Goal: Check status: Check status

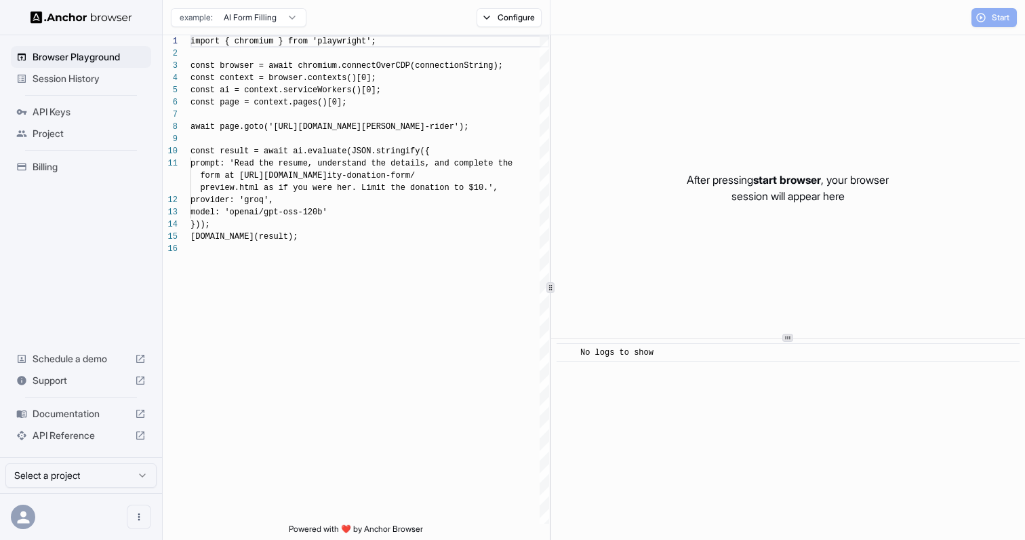
scroll to position [122, 0]
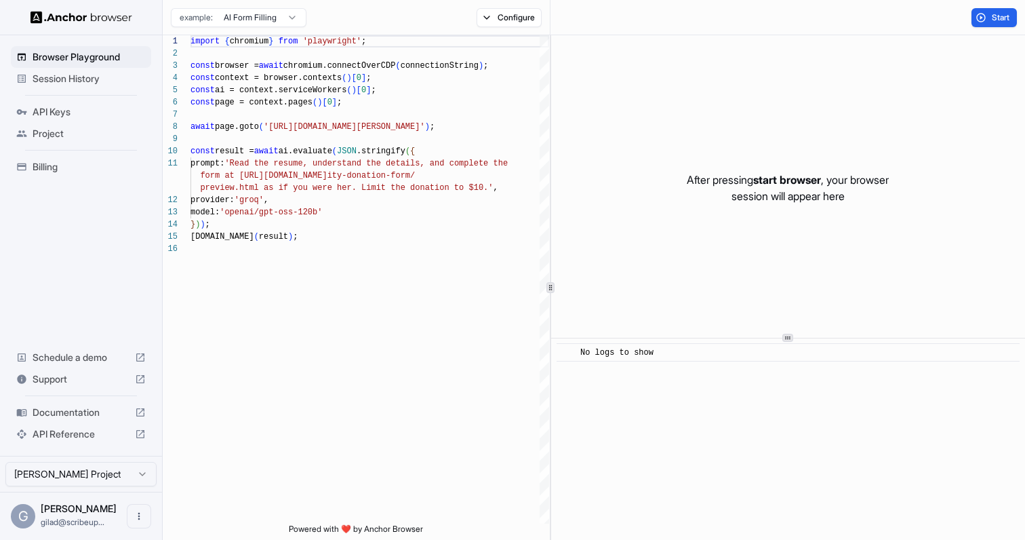
click at [112, 81] on span "Session History" at bounding box center [89, 79] width 113 height 14
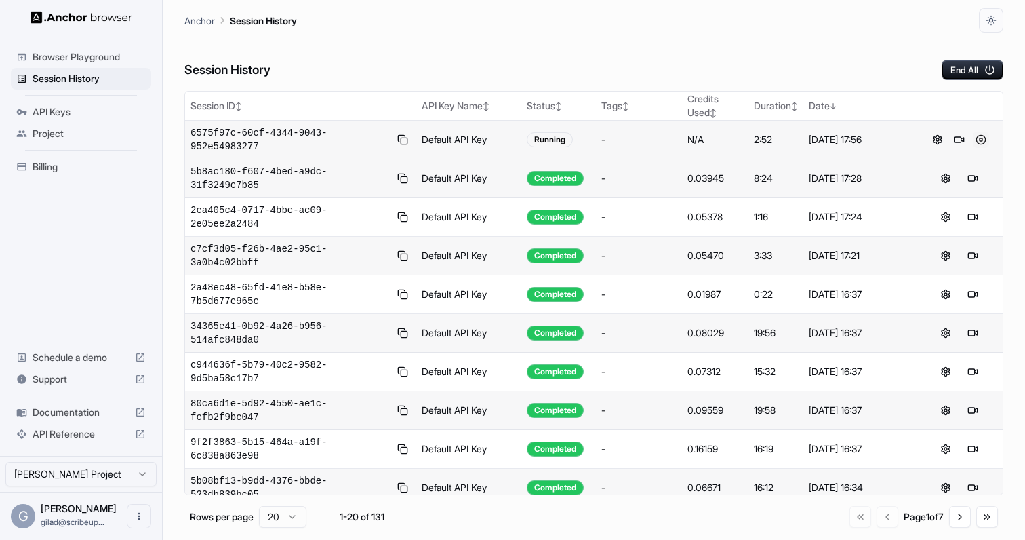
click at [983, 138] on button at bounding box center [981, 140] width 16 height 16
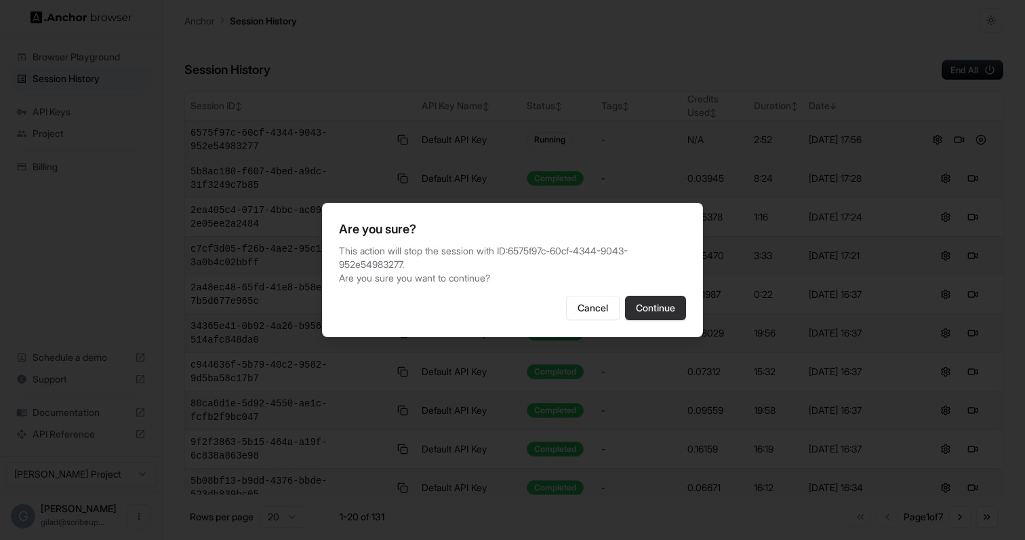
click at [680, 304] on button "Continue" at bounding box center [655, 308] width 61 height 24
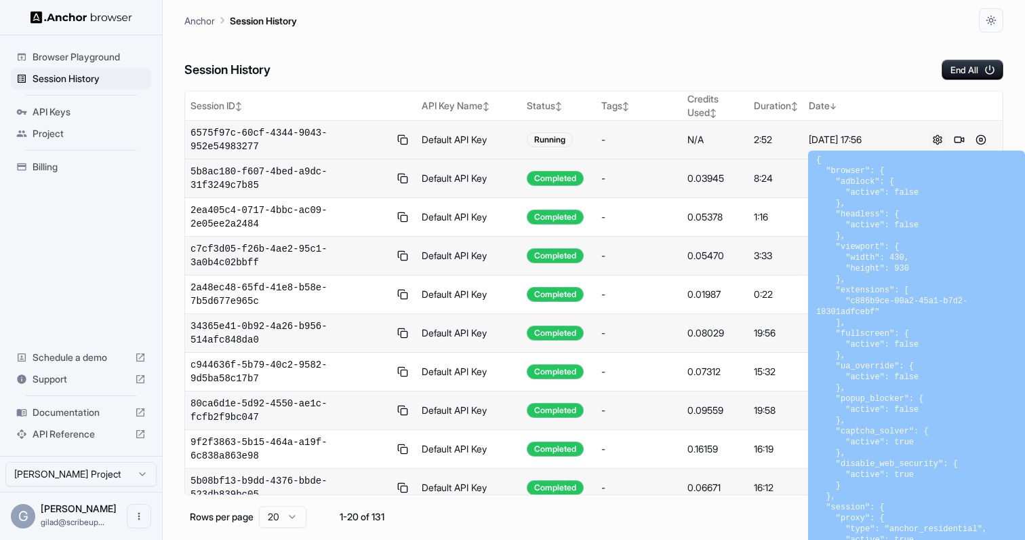
click at [935, 138] on button at bounding box center [938, 140] width 16 height 16
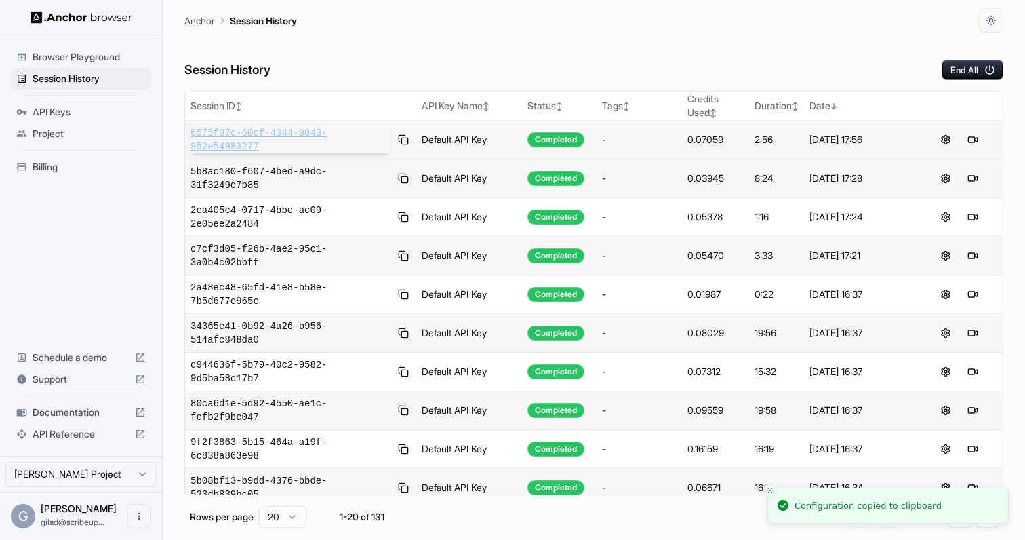
click at [216, 145] on span "6575f97c-60cf-4344-9043-952e54983277" at bounding box center [290, 139] width 199 height 27
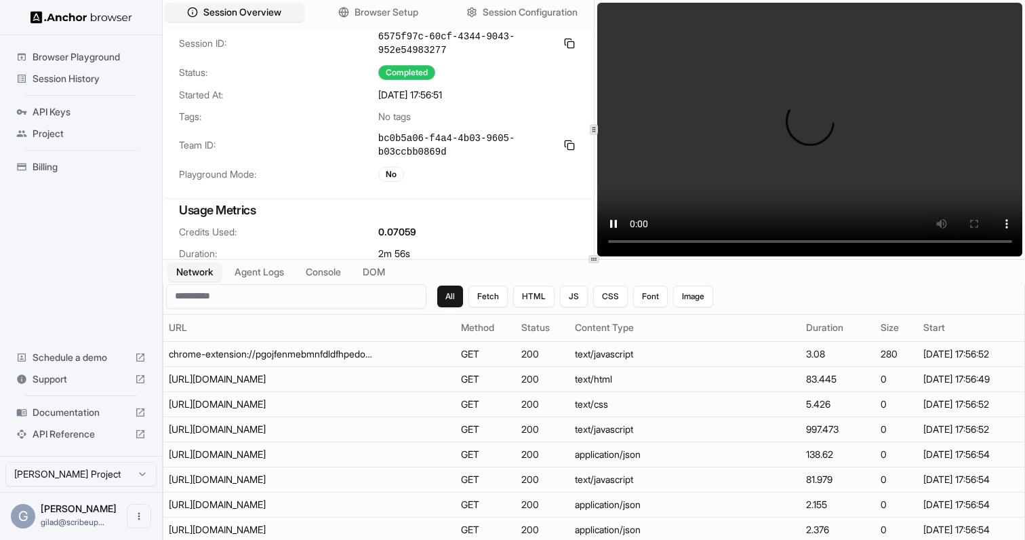
click at [597, 255] on div at bounding box center [594, 259] width 11 height 8
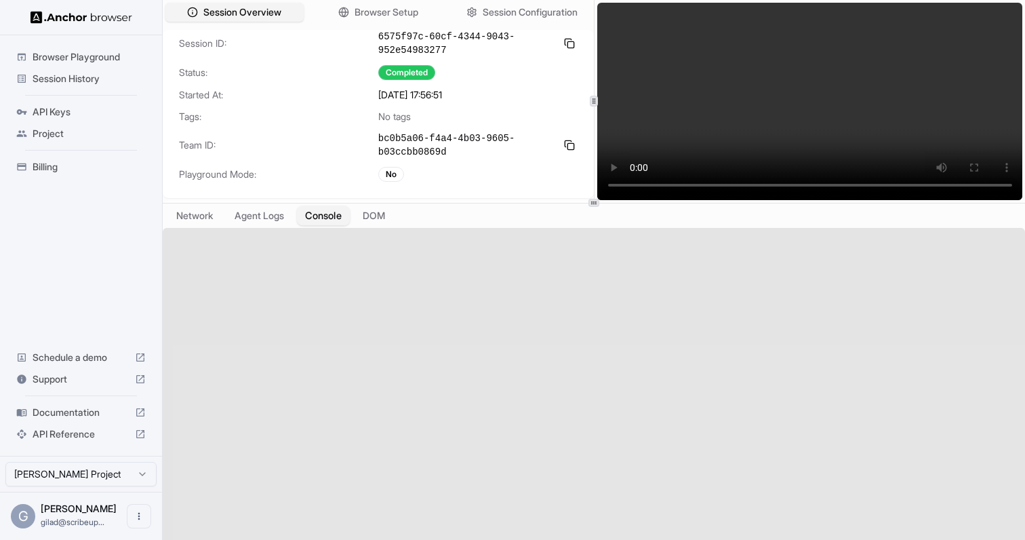
click at [334, 211] on button "Console" at bounding box center [323, 216] width 53 height 20
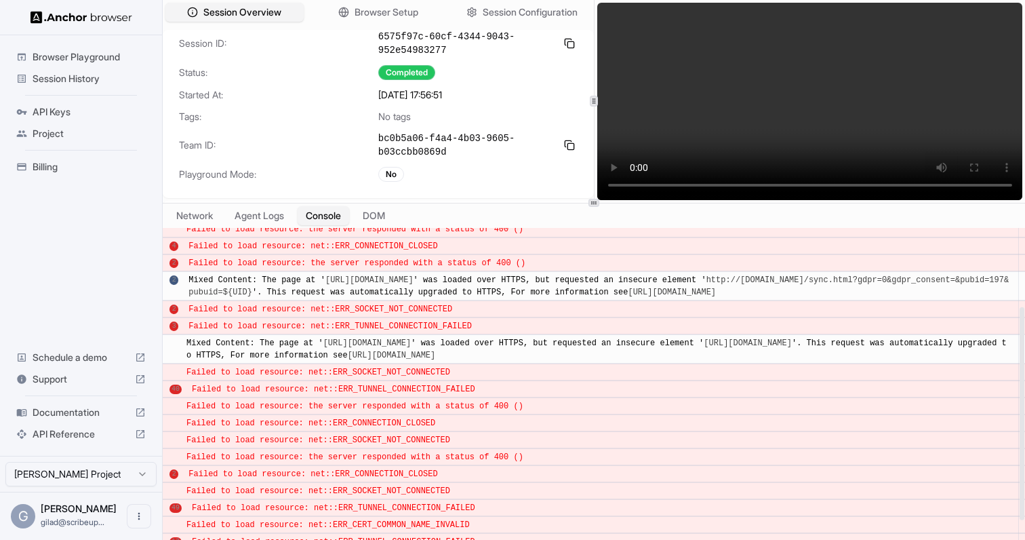
scroll to position [193, 0]
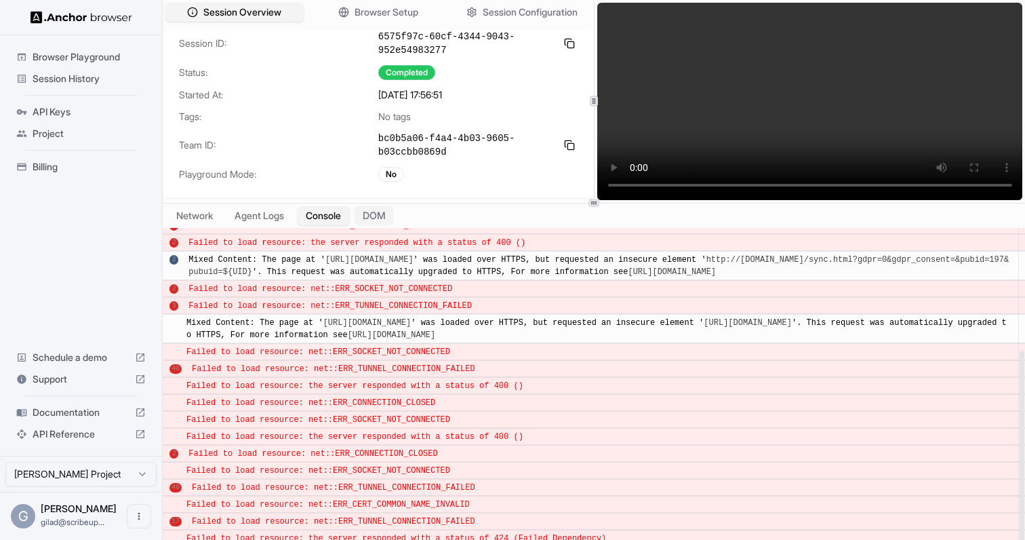
click at [378, 222] on button "DOM" at bounding box center [374, 216] width 40 height 20
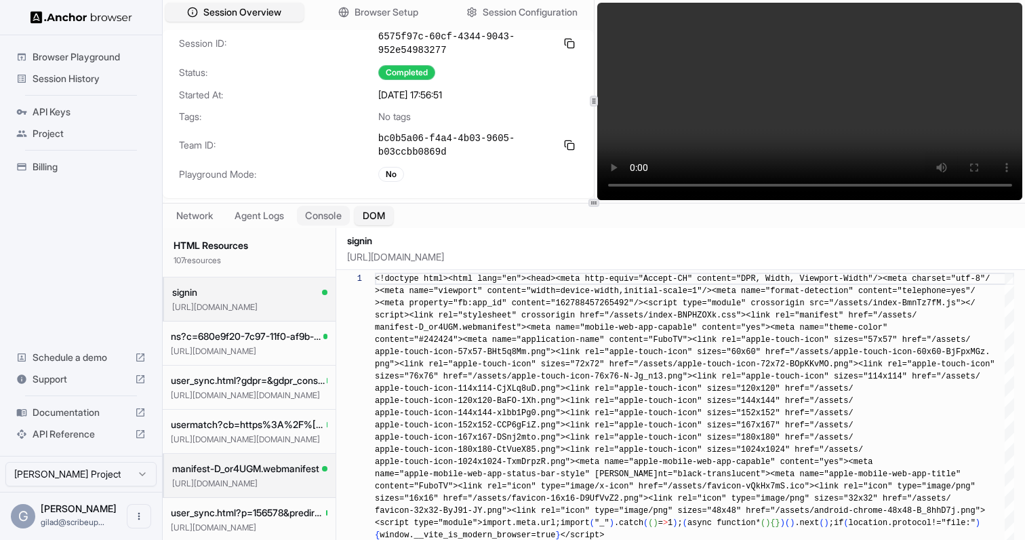
click at [334, 224] on button "Console" at bounding box center [323, 216] width 53 height 20
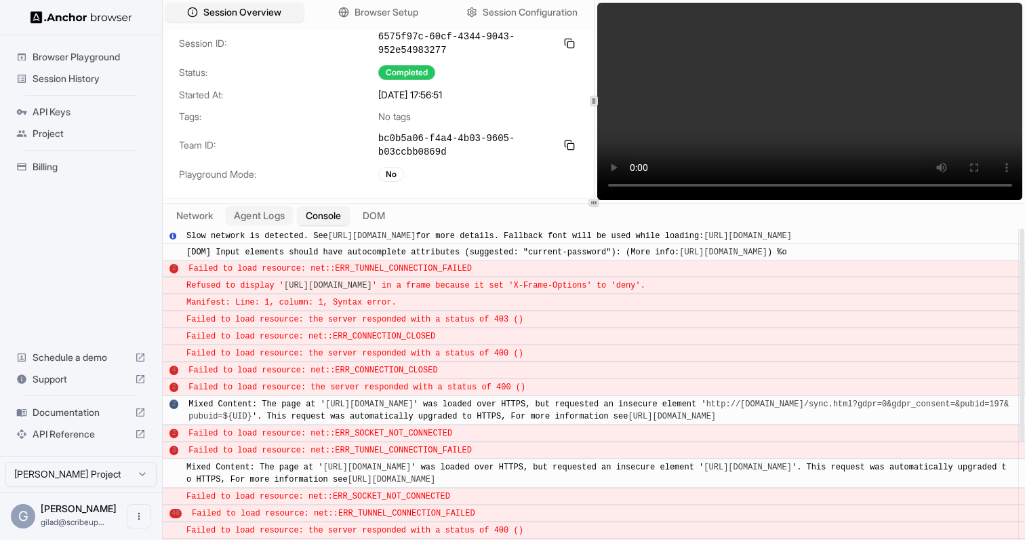
click at [260, 219] on button "Agent Logs" at bounding box center [260, 216] width 68 height 20
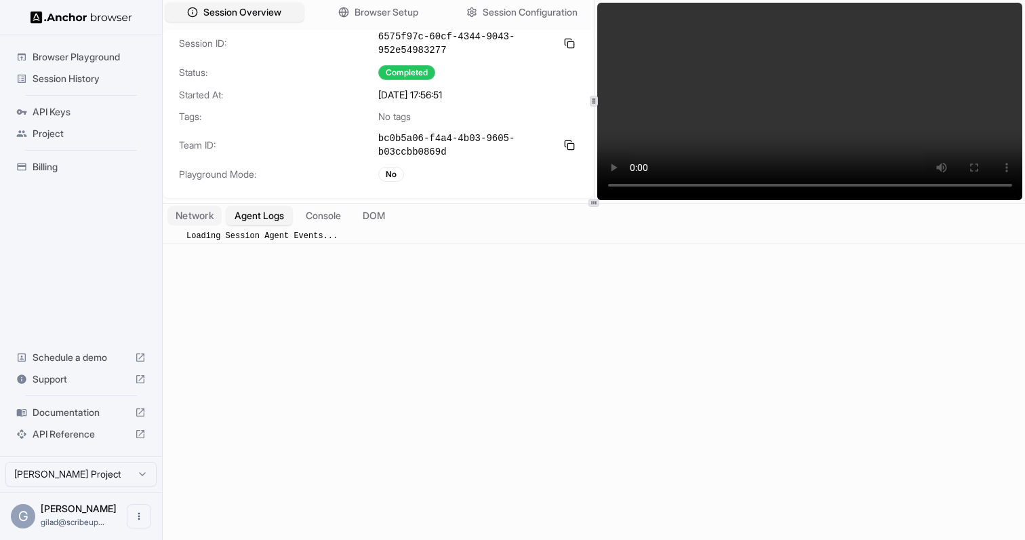
click at [191, 209] on button "Network" at bounding box center [195, 216] width 54 height 20
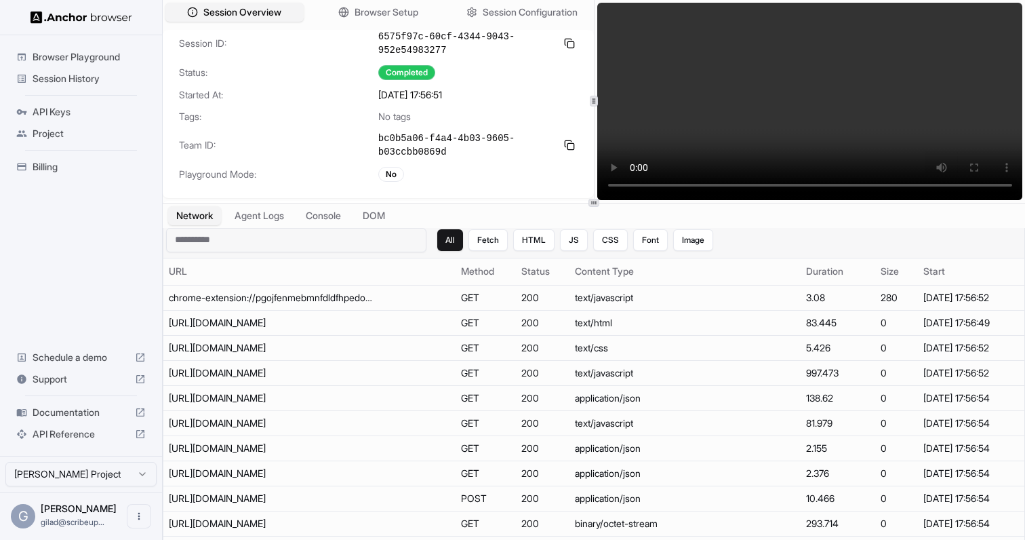
click at [302, 238] on input at bounding box center [296, 240] width 260 height 24
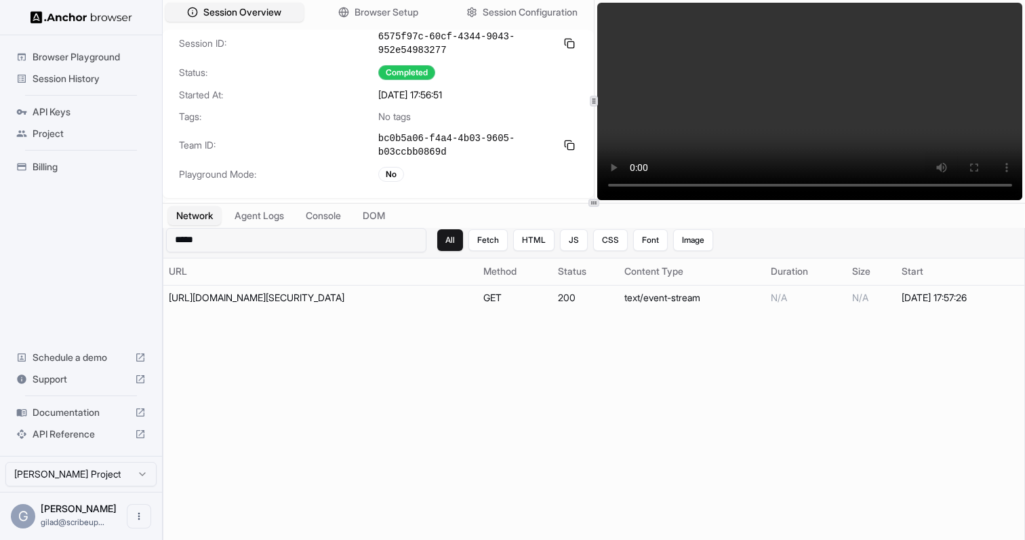
type input "******"
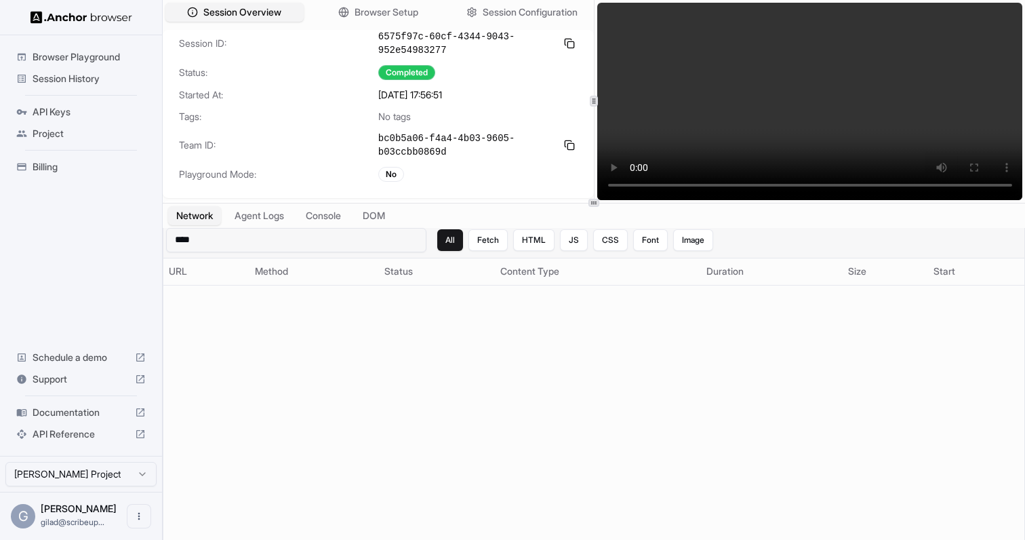
type input "*****"
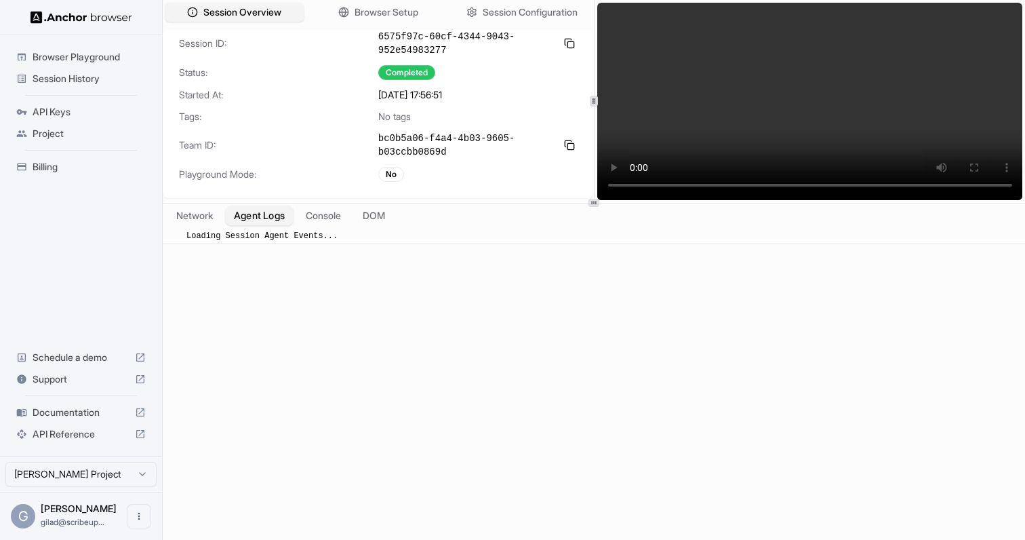
click at [241, 215] on button "Agent Logs" at bounding box center [260, 216] width 68 height 20
click at [315, 212] on button "Console" at bounding box center [323, 216] width 53 height 20
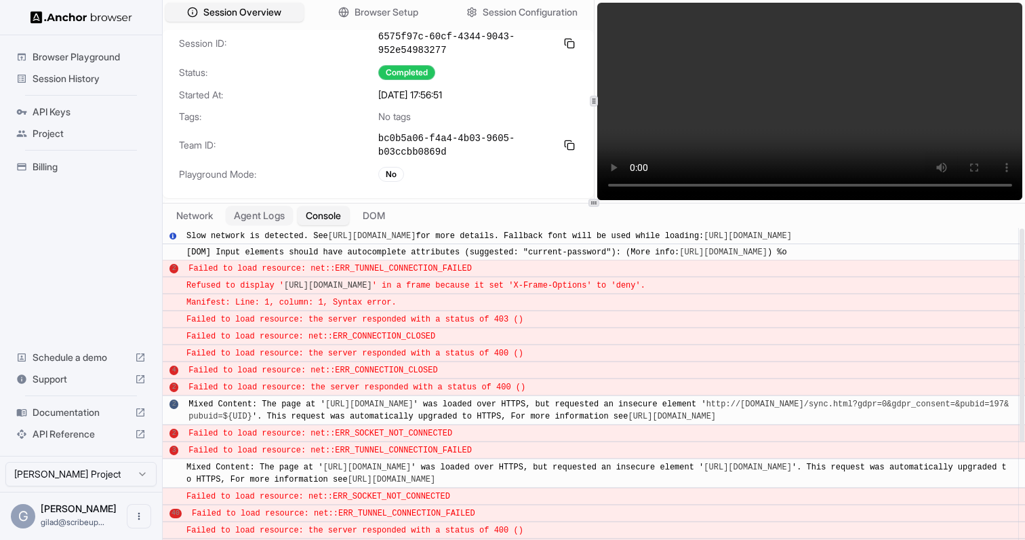
click at [277, 212] on button "Agent Logs" at bounding box center [260, 216] width 68 height 20
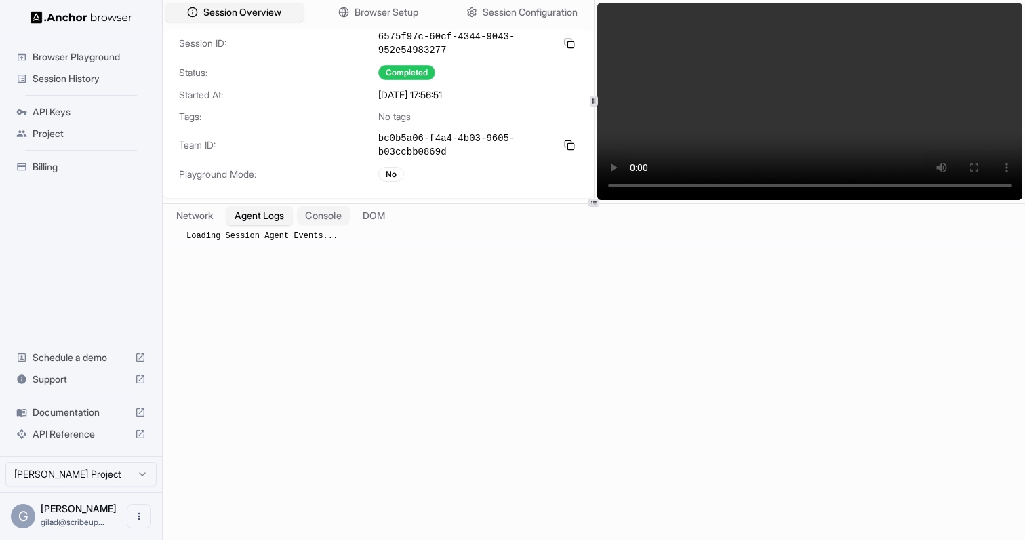
click at [345, 216] on button "Console" at bounding box center [323, 216] width 53 height 20
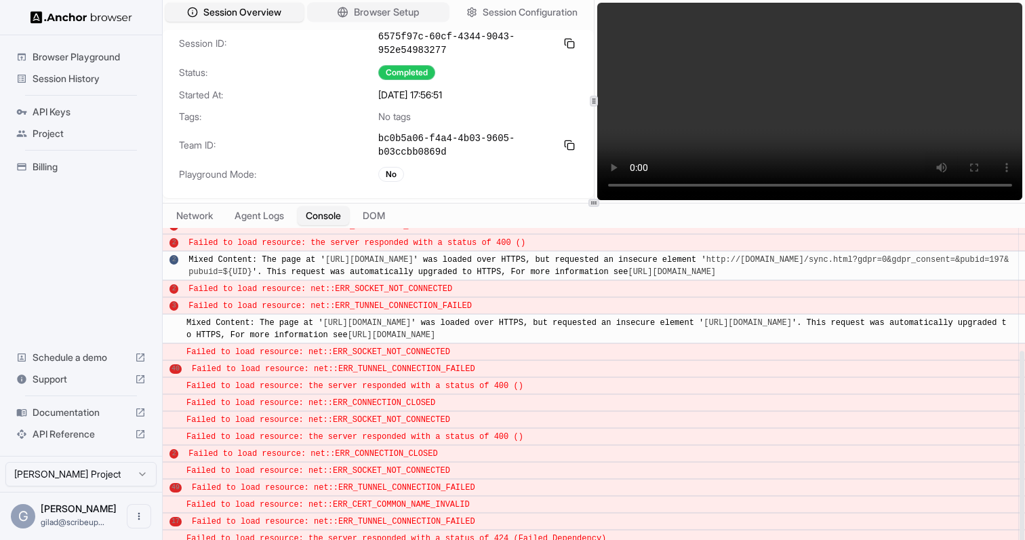
click at [407, 17] on span "Browser Setup" at bounding box center [387, 12] width 66 height 14
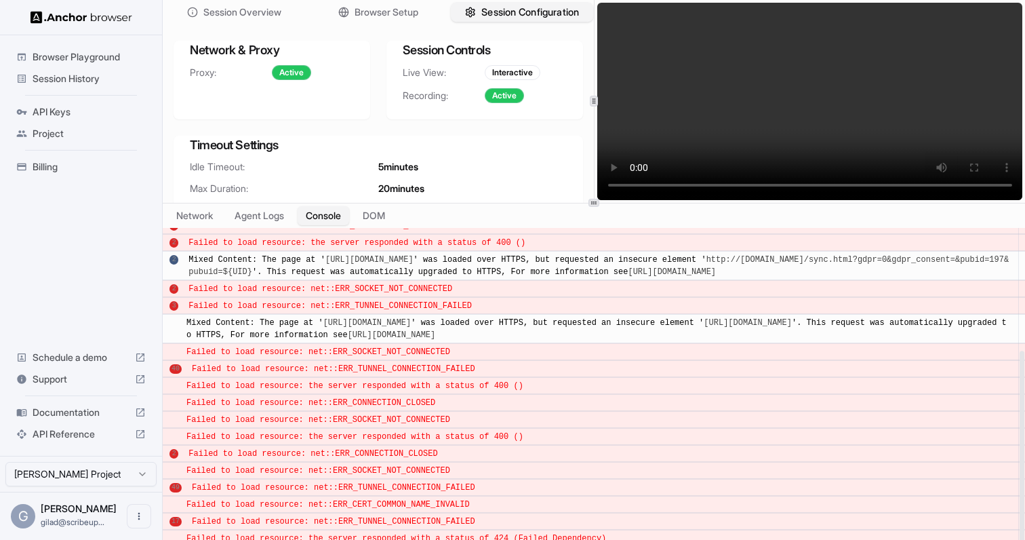
click at [484, 5] on span "Session Configuration" at bounding box center [531, 12] width 98 height 14
click at [292, 73] on div "Active" at bounding box center [291, 72] width 39 height 15
click at [379, 217] on button "DOM" at bounding box center [374, 216] width 40 height 20
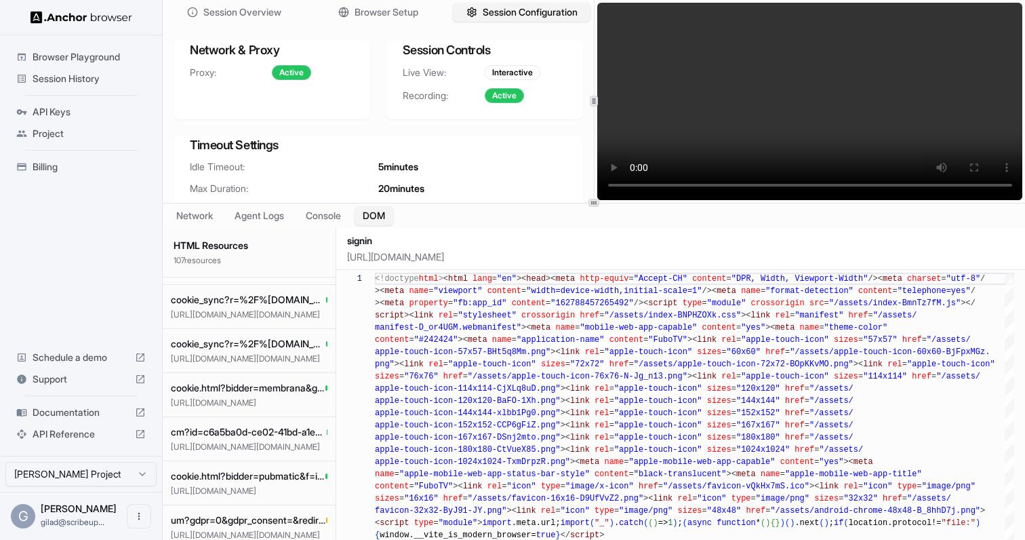
scroll to position [4214, 0]
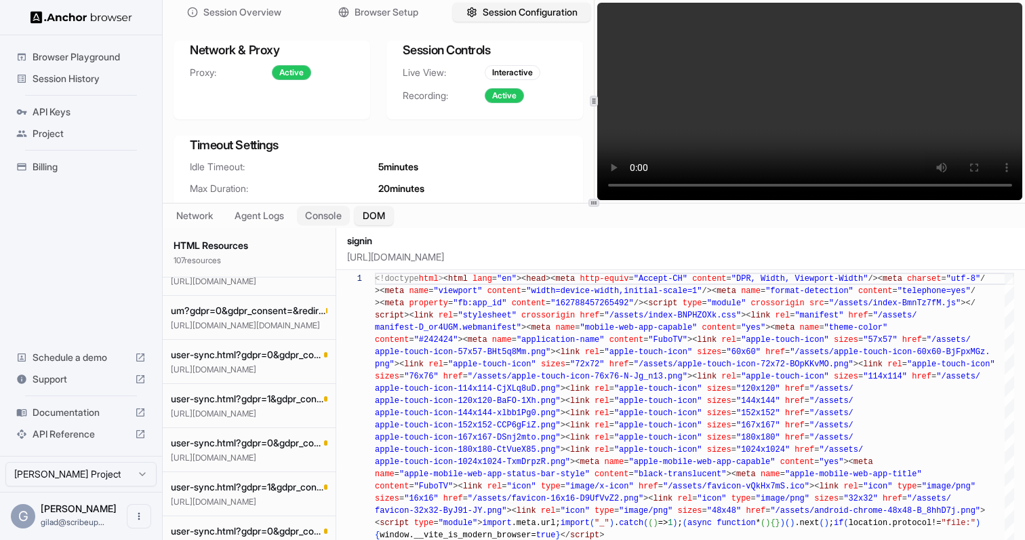
click at [311, 210] on button "Console" at bounding box center [323, 216] width 53 height 20
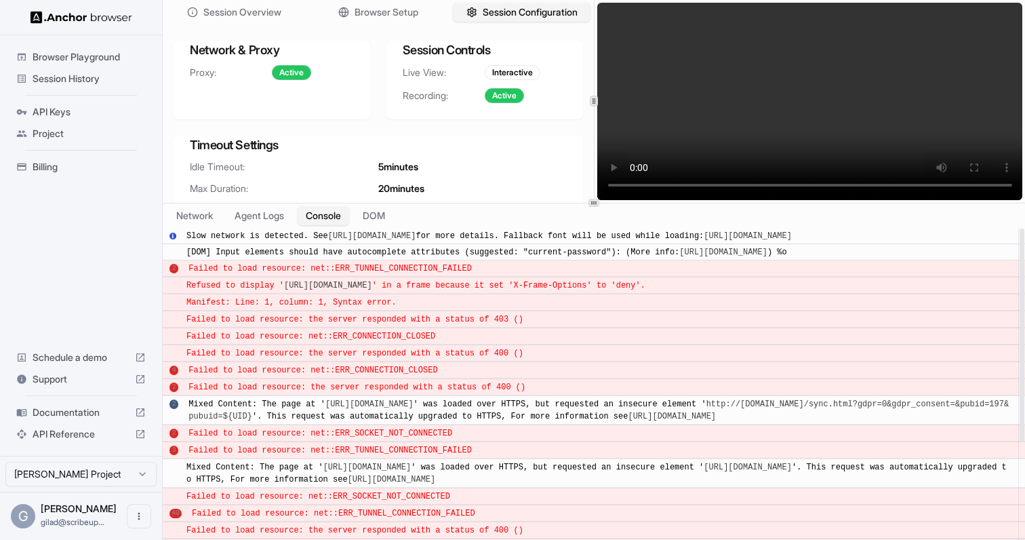
scroll to position [193, 0]
